Goal: Check status: Check status

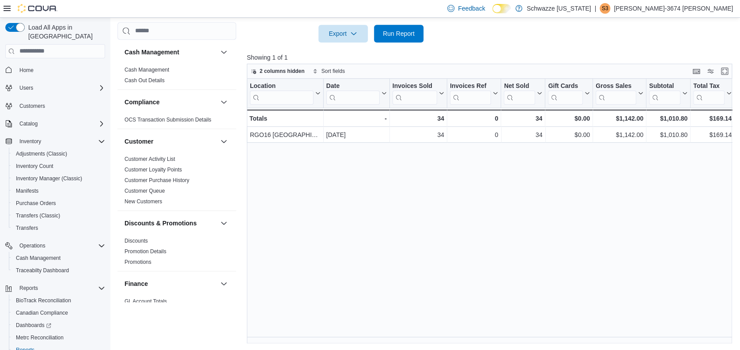
scroll to position [282, 0]
